Goal: Information Seeking & Learning: Find specific page/section

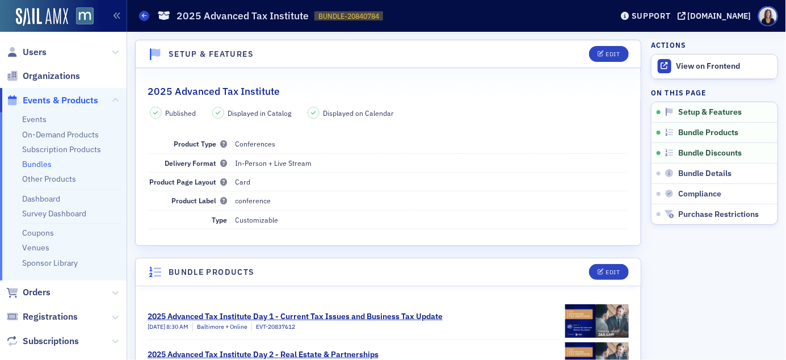
scroll to position [123, 0]
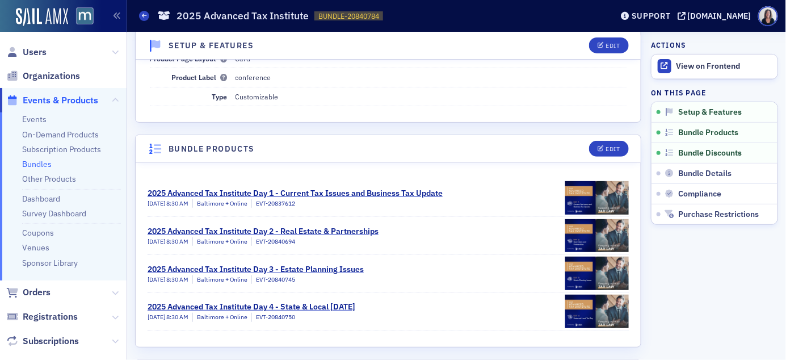
click at [58, 101] on span "Events & Products" at bounding box center [61, 100] width 76 height 12
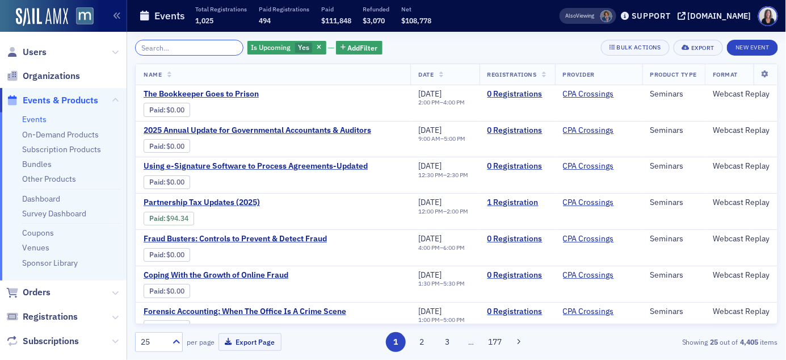
click at [143, 45] on input "search" at bounding box center [189, 48] width 108 height 16
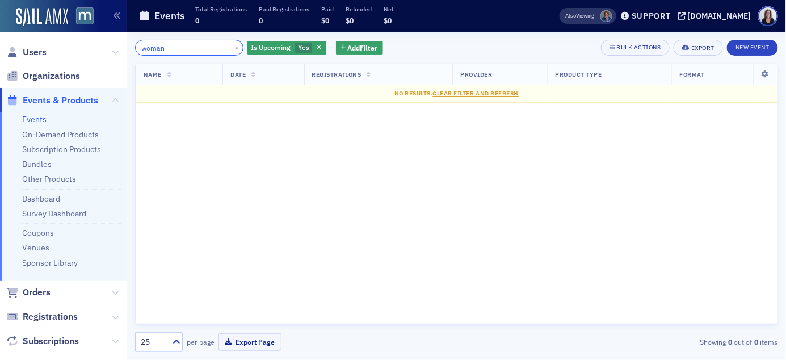
type input "woman"
click at [90, 99] on span "Events & Products" at bounding box center [61, 100] width 76 height 12
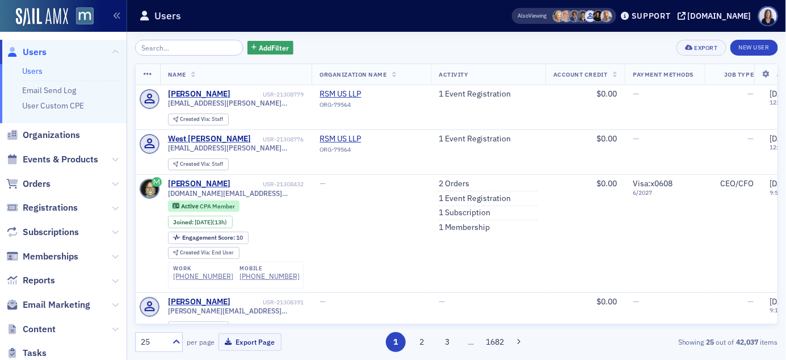
click at [41, 53] on span "Users" at bounding box center [35, 52] width 24 height 12
click at [44, 181] on span "Orders" at bounding box center [37, 184] width 28 height 12
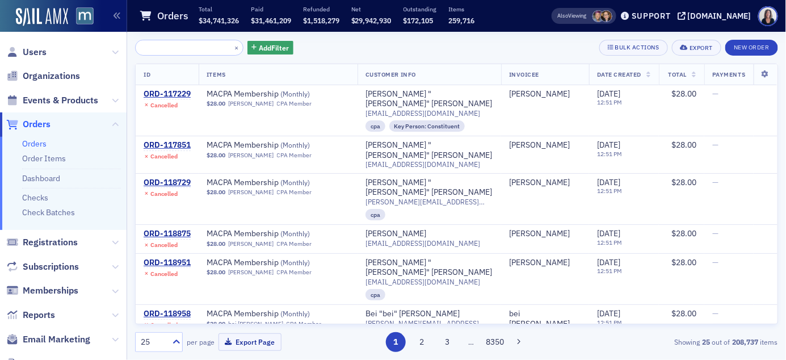
click at [48, 122] on span "Orders" at bounding box center [37, 124] width 28 height 12
click at [41, 122] on span "Orders" at bounding box center [37, 124] width 28 height 12
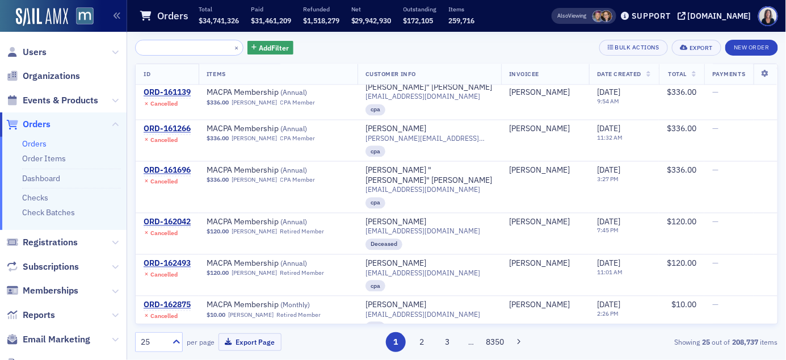
scroll to position [722, 0]
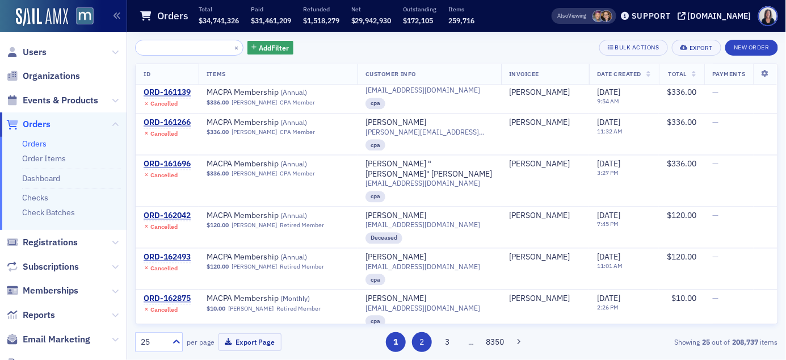
click at [421, 339] on button "2" at bounding box center [422, 342] width 20 height 20
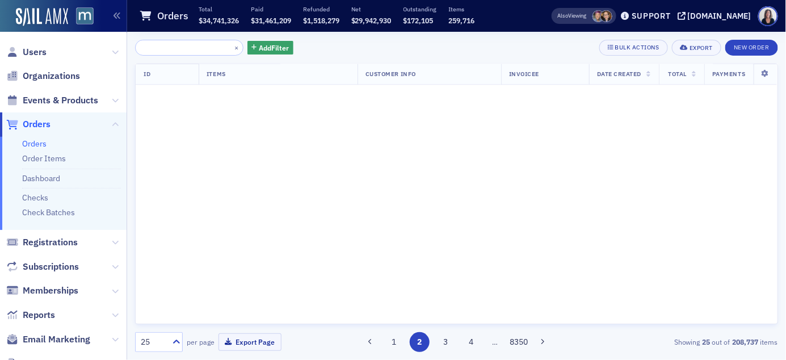
scroll to position [0, 0]
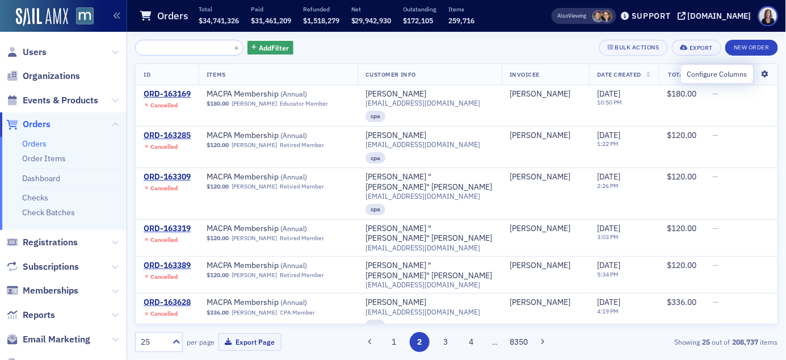
click at [768, 71] on icon at bounding box center [765, 74] width 23 height 7
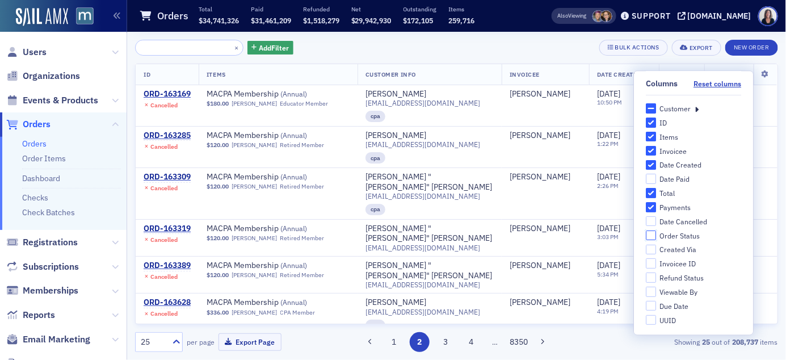
click at [651, 235] on input "Order Status" at bounding box center [651, 236] width 10 height 10
checkbox input "true"
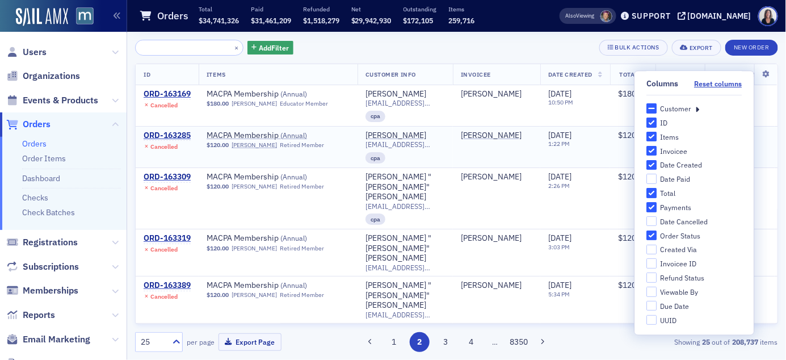
click at [622, 156] on td "$120.00" at bounding box center [632, 146] width 45 height 41
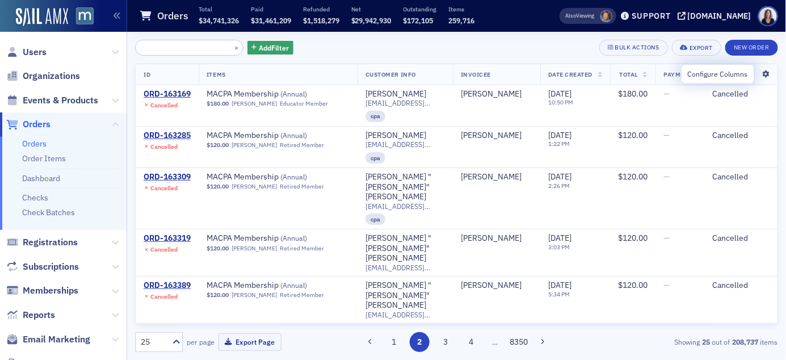
click at [768, 74] on icon at bounding box center [766, 74] width 23 height 7
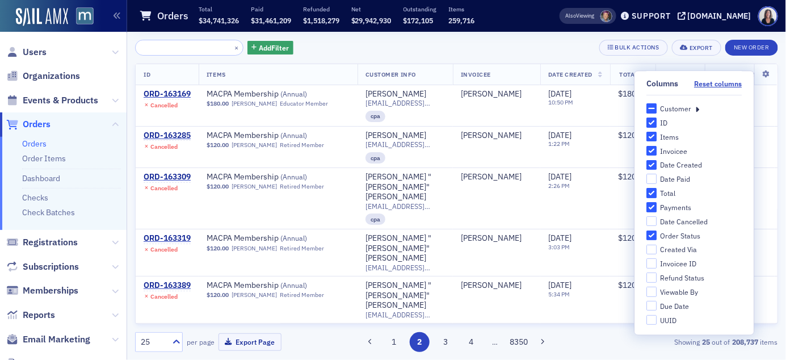
click at [698, 109] on icon at bounding box center [698, 108] width 4 height 10
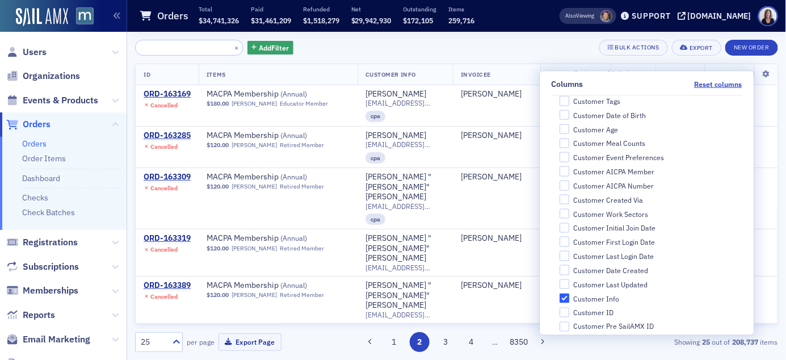
scroll to position [473, 0]
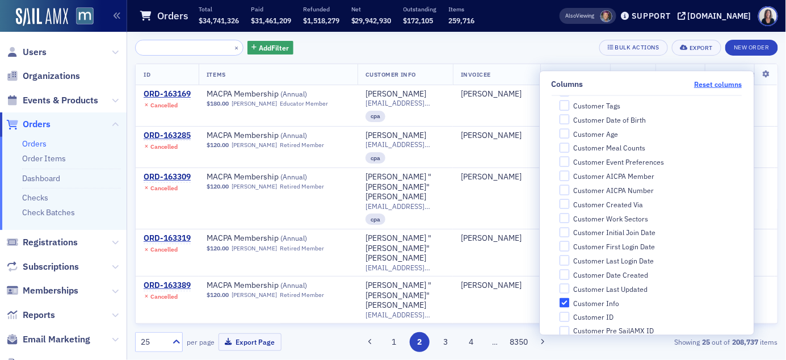
click at [708, 84] on button "Reset columns" at bounding box center [718, 83] width 48 height 9
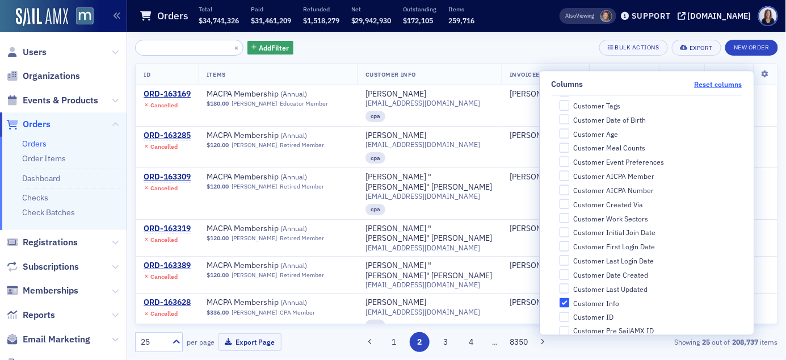
click at [708, 84] on button "Reset columns" at bounding box center [718, 83] width 48 height 9
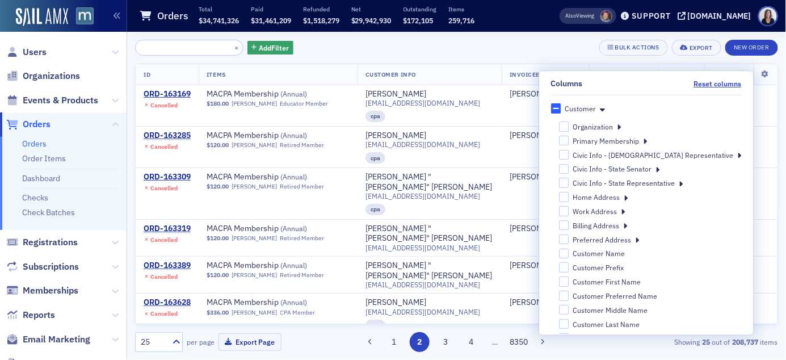
click at [583, 82] on div "Columns" at bounding box center [567, 84] width 32 height 10
click at [694, 82] on button "Reset columns" at bounding box center [718, 83] width 48 height 9
click at [583, 82] on div "Columns" at bounding box center [567, 84] width 32 height 10
click at [694, 82] on button "Reset columns" at bounding box center [718, 83] width 48 height 9
click at [723, 82] on button "Reset columns" at bounding box center [718, 83] width 48 height 9
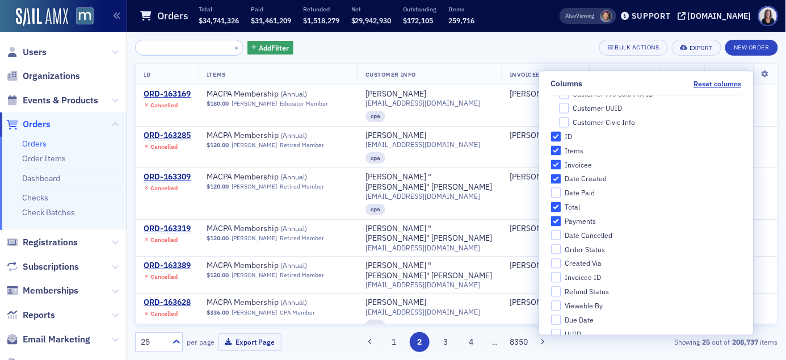
scroll to position [713, 0]
click at [562, 243] on input "Order Status" at bounding box center [556, 246] width 10 height 10
checkbox input "true"
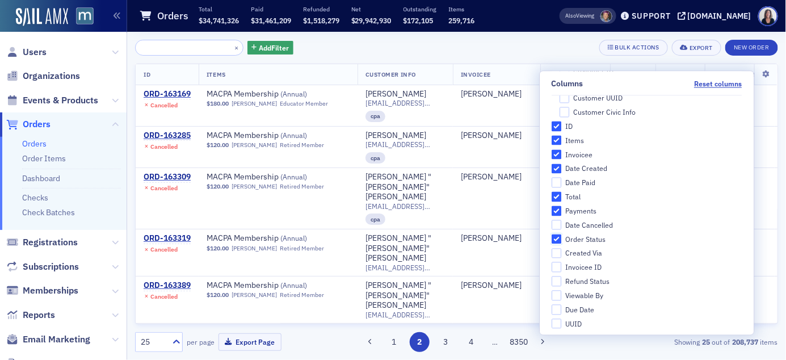
scroll to position [725, 0]
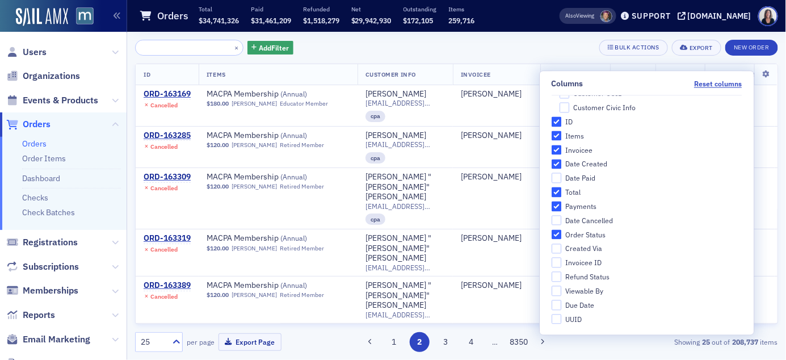
click at [344, 53] on div "× Add Filter Bulk Actions Export New Order" at bounding box center [456, 48] width 643 height 16
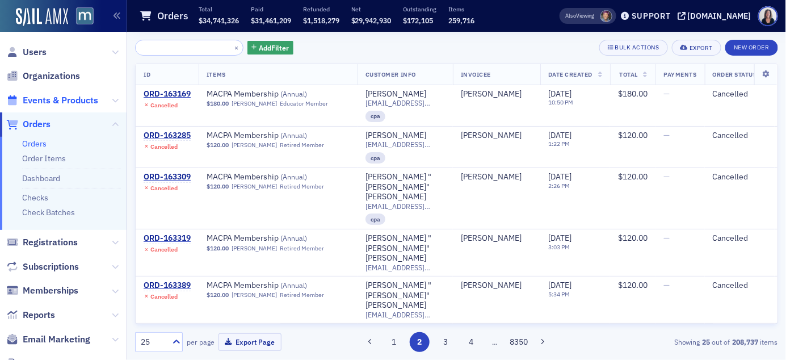
click at [73, 95] on span "Events & Products" at bounding box center [61, 100] width 76 height 12
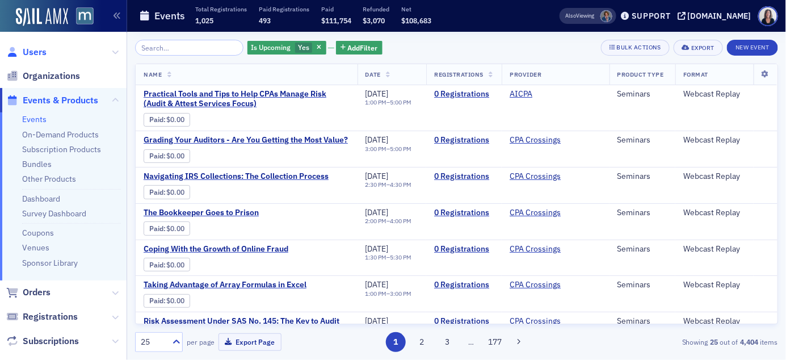
click at [38, 50] on span "Users" at bounding box center [35, 52] width 24 height 12
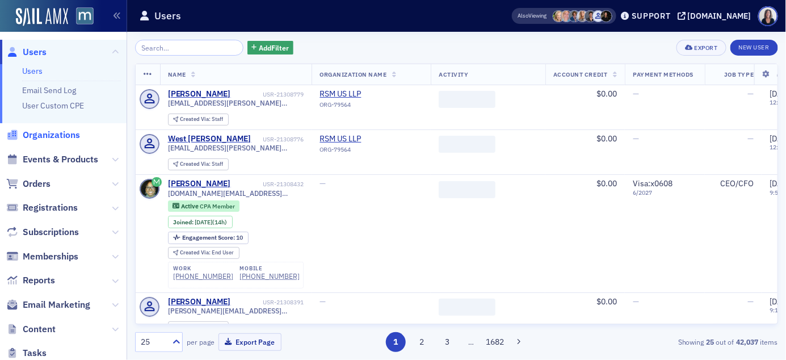
click at [44, 131] on span "Organizations" at bounding box center [51, 135] width 57 height 12
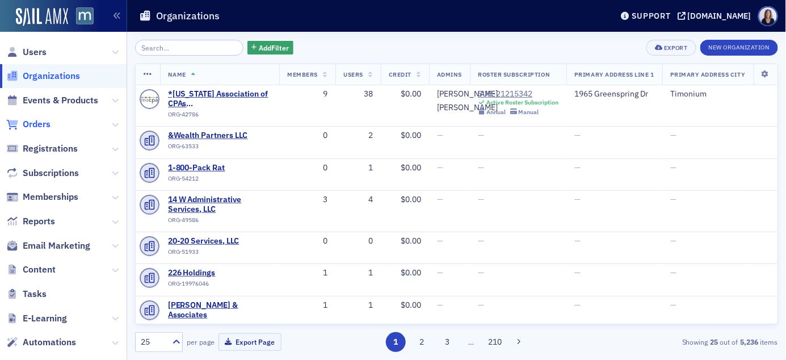
click at [41, 123] on span "Orders" at bounding box center [37, 124] width 28 height 12
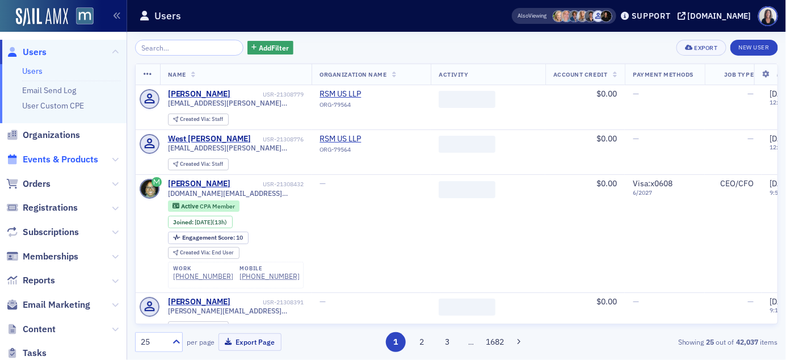
click at [88, 158] on span "Events & Products" at bounding box center [61, 159] width 76 height 12
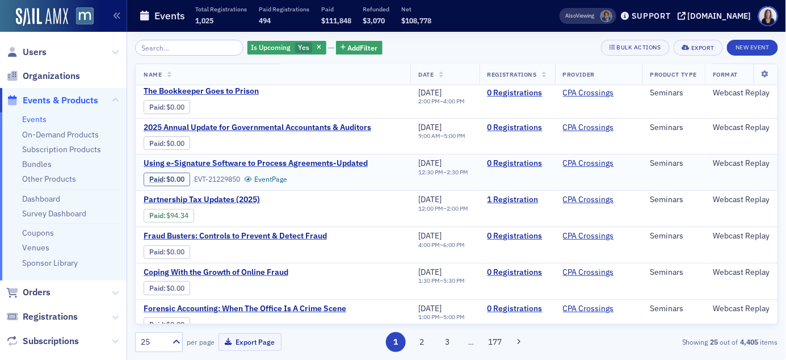
scroll to position [5, 0]
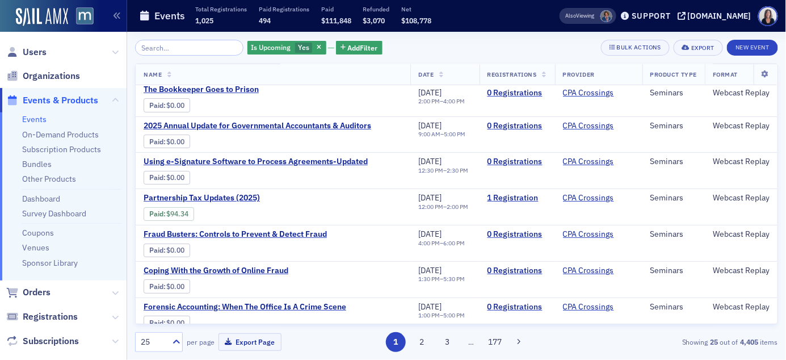
click at [207, 48] on input "search" at bounding box center [189, 48] width 108 height 16
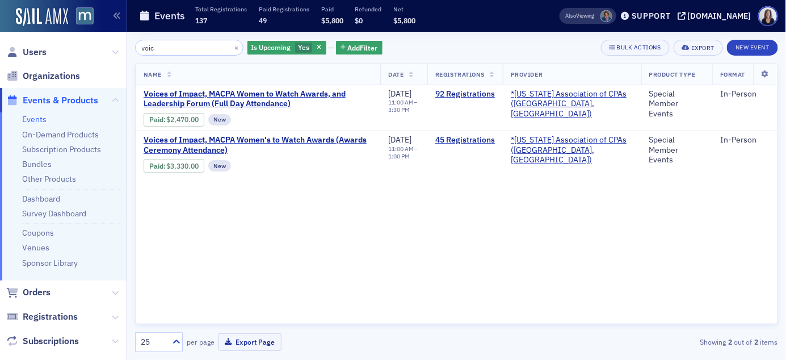
type input "voic"
